Goal: Find specific page/section: Find specific page/section

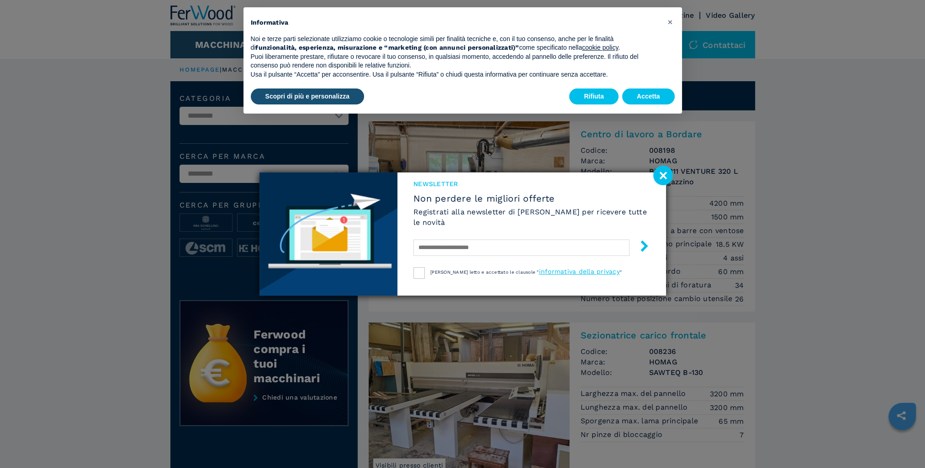
click at [661, 176] on image at bounding box center [663, 176] width 20 height 20
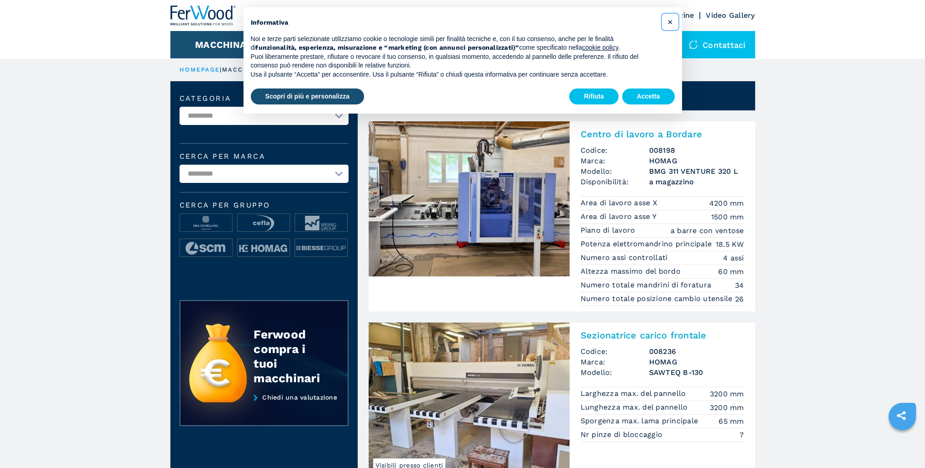
click at [669, 19] on span "×" at bounding box center [669, 21] width 5 height 11
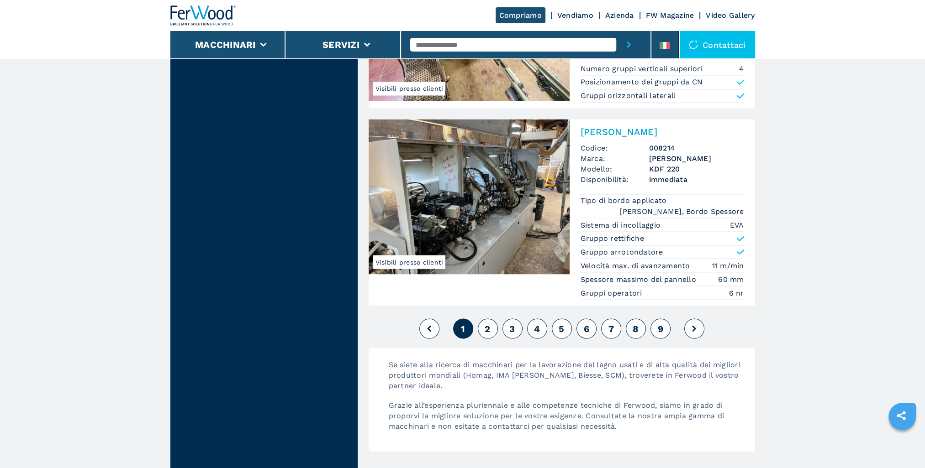
scroll to position [2146, 0]
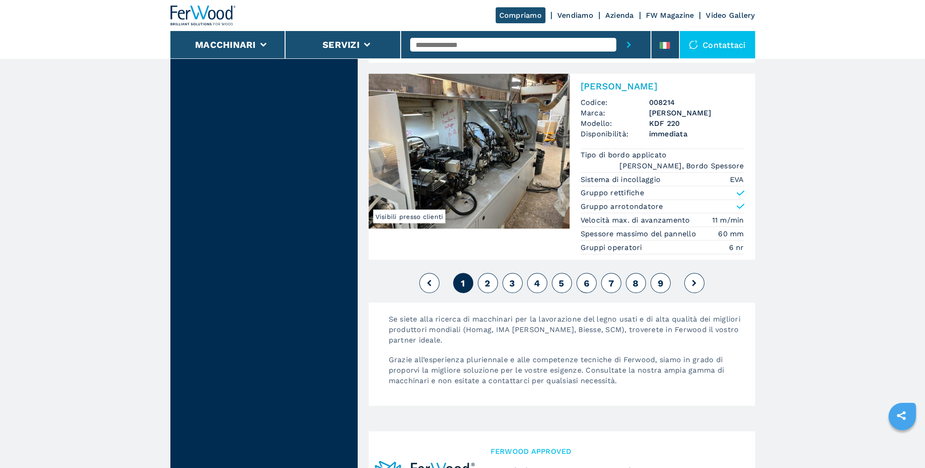
click at [694, 280] on icon at bounding box center [694, 283] width 4 height 6
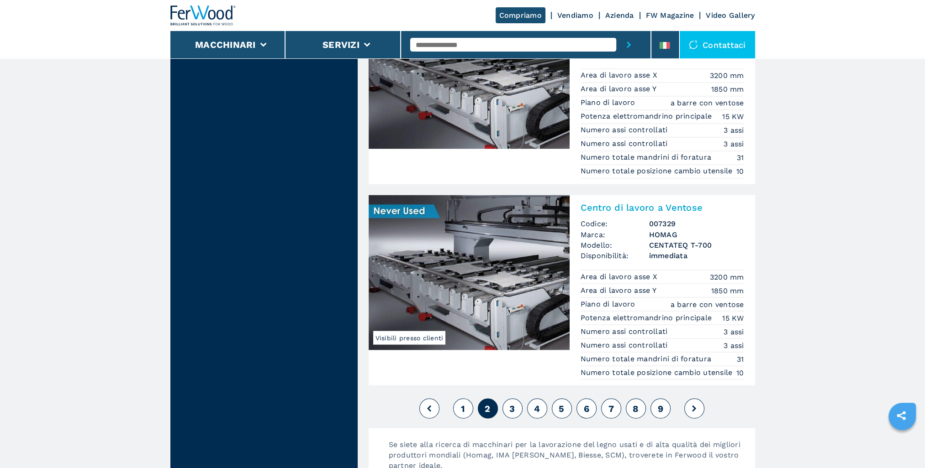
scroll to position [2100, 0]
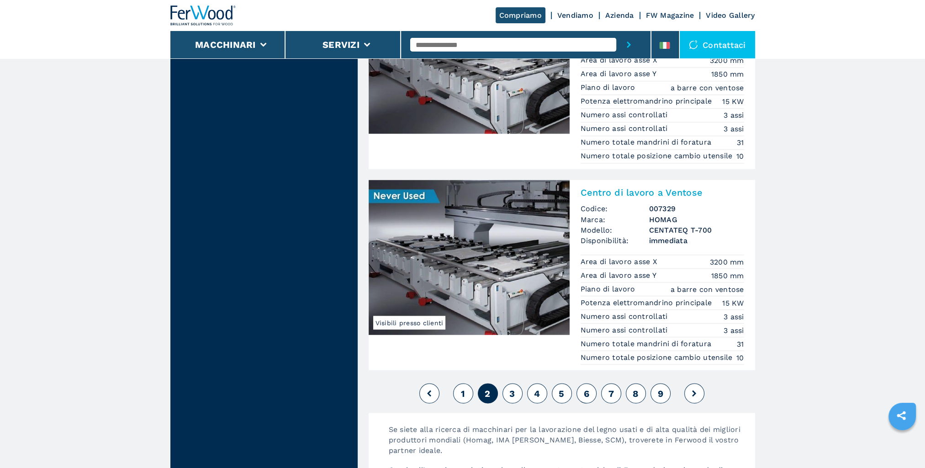
click at [689, 384] on button at bounding box center [694, 394] width 20 height 20
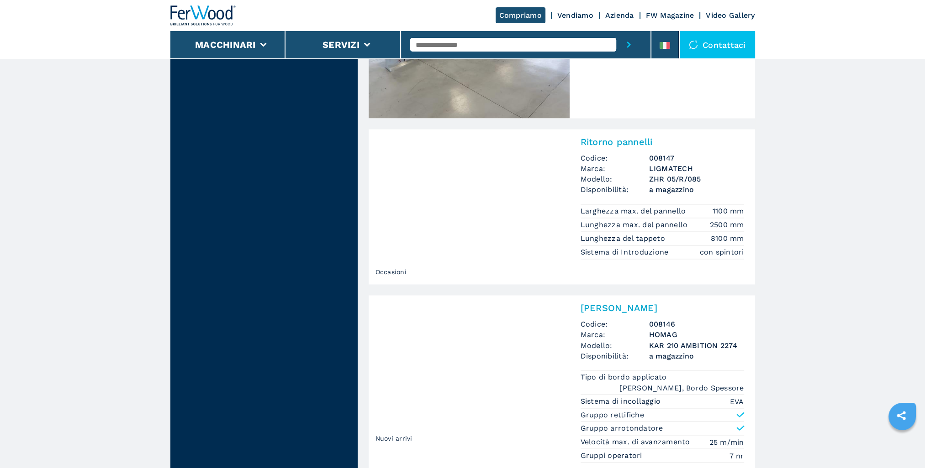
scroll to position [2009, 0]
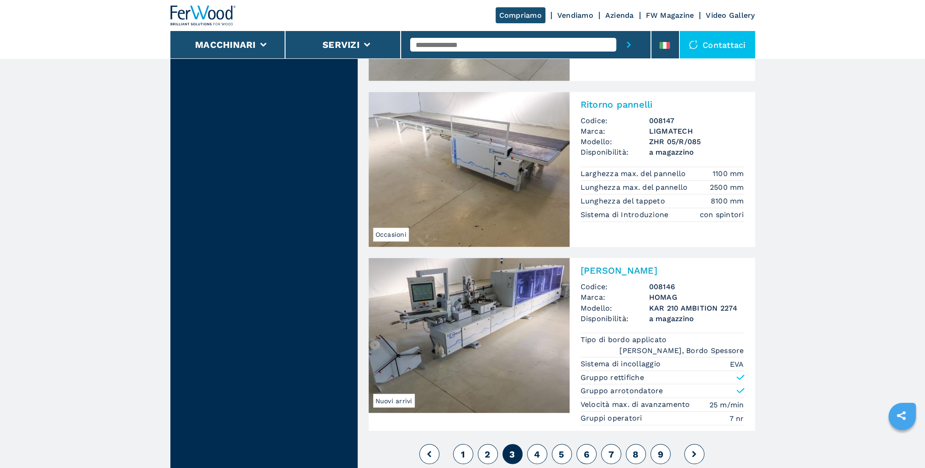
click at [534, 449] on span "4" at bounding box center [537, 454] width 6 height 11
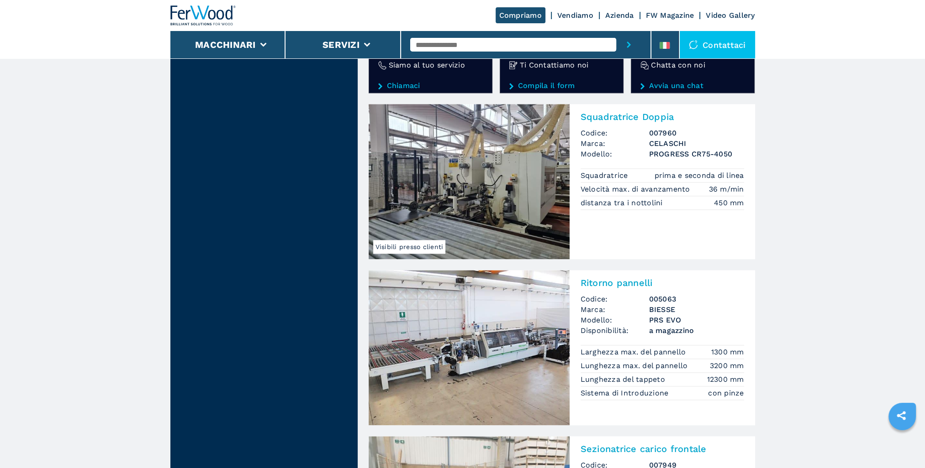
scroll to position [1574, 0]
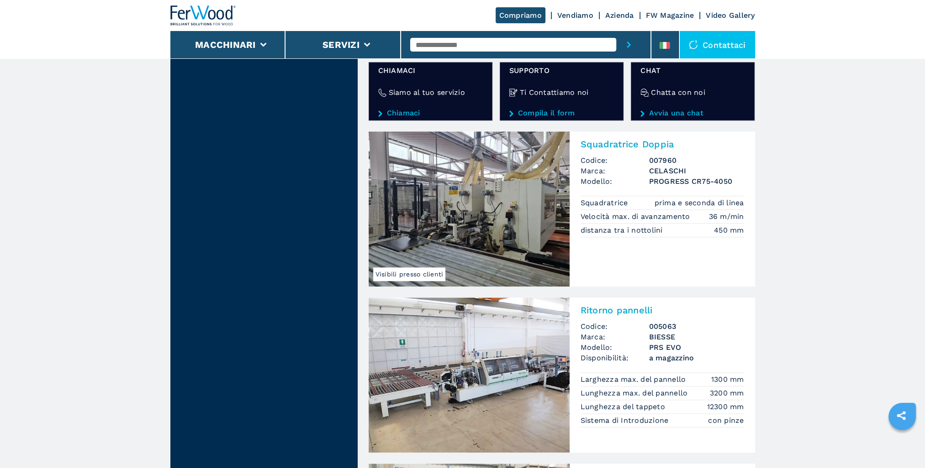
click at [497, 51] on input "text" at bounding box center [513, 45] width 206 height 14
type input "**********"
click at [616, 31] on button "submit-button" at bounding box center [628, 44] width 25 height 27
